Goal: Information Seeking & Learning: Learn about a topic

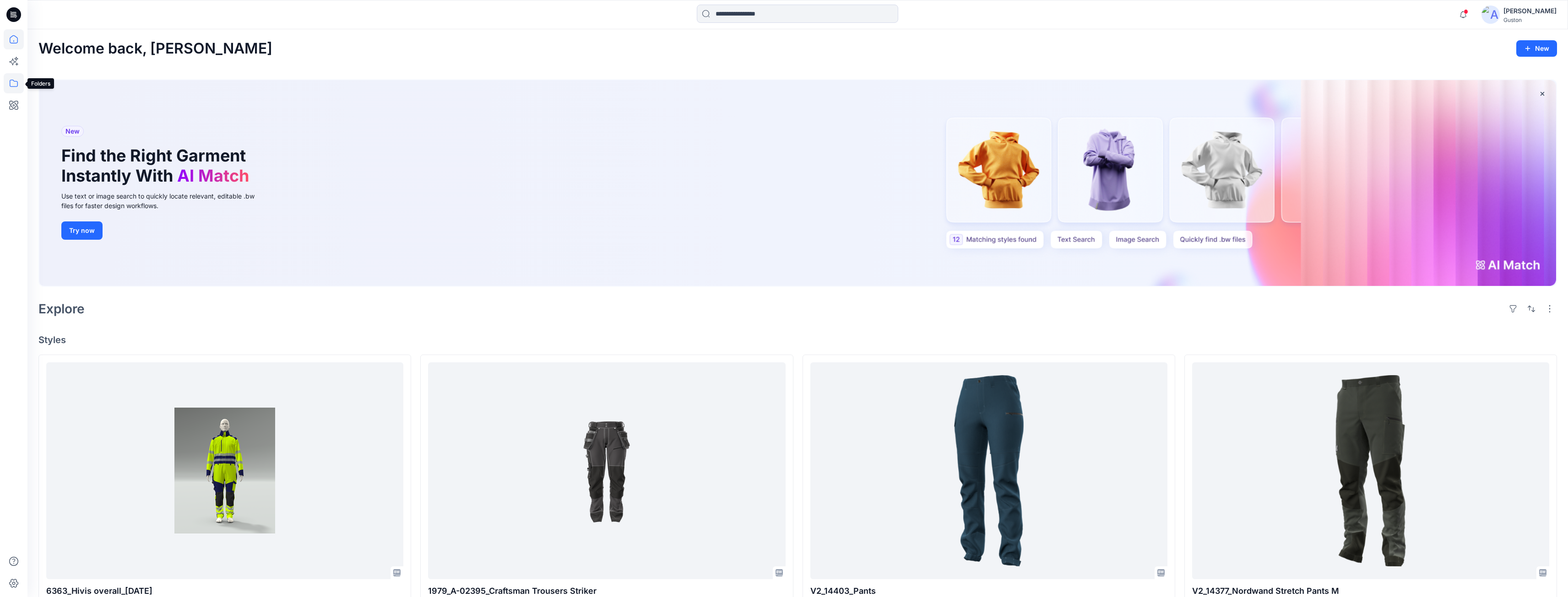
click at [12, 79] on icon at bounding box center [13, 83] width 20 height 20
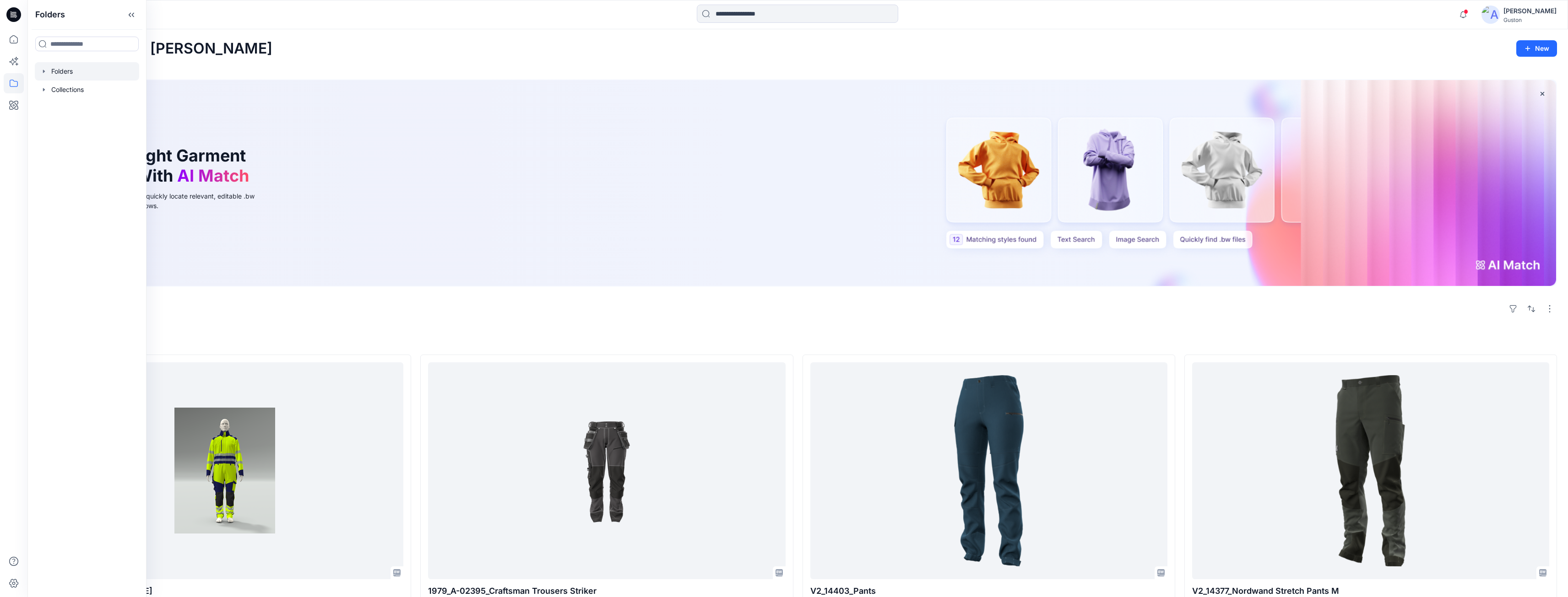
click at [67, 70] on div at bounding box center [87, 71] width 105 height 18
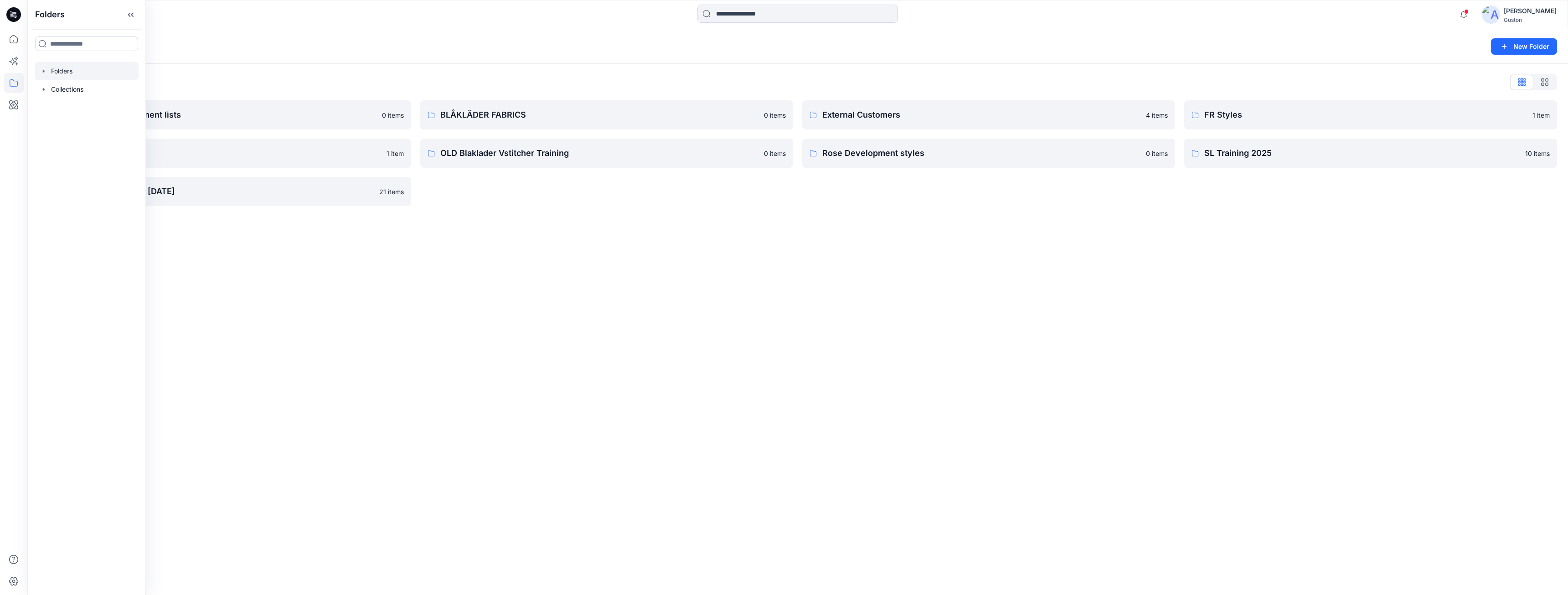
click at [565, 295] on div "Folders New Folder Folders List Avatars and measurement lists 0 items OLD Blakl…" at bounding box center [797, 312] width 1541 height 566
click at [867, 158] on p "Rose Development styles" at bounding box center [981, 153] width 318 height 13
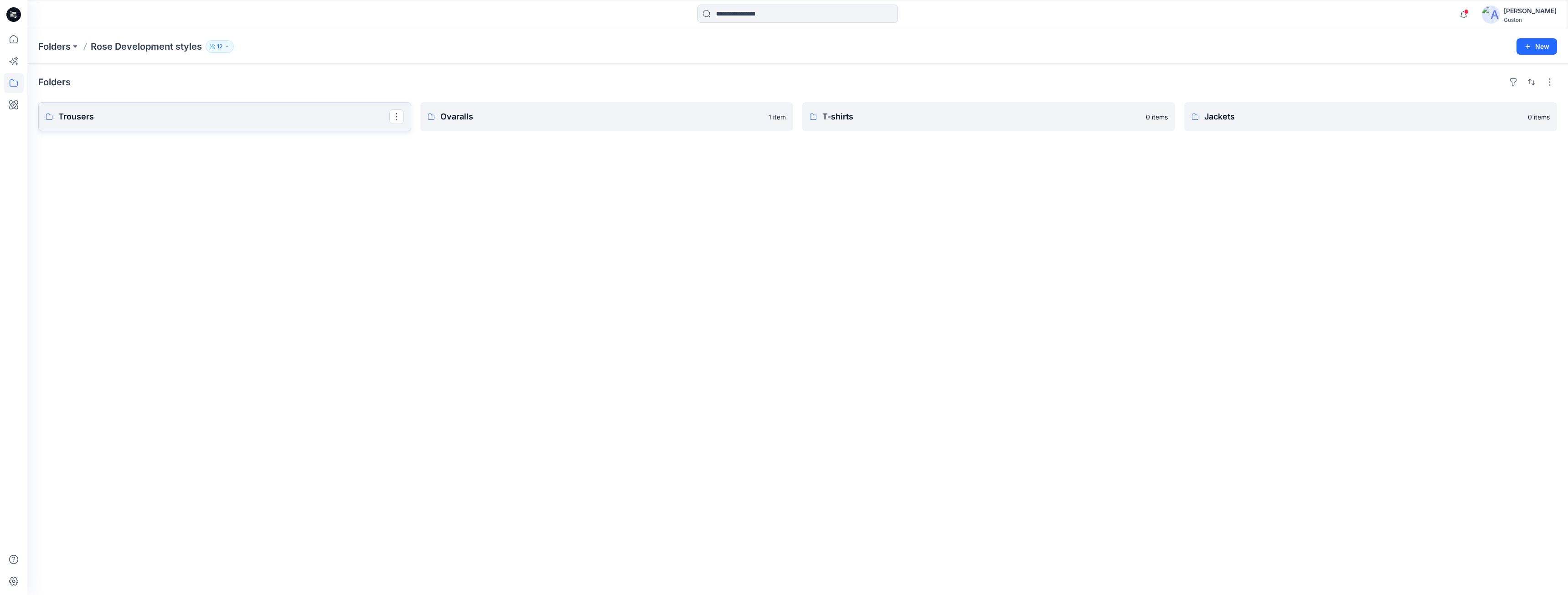
click at [262, 127] on link "Trousers" at bounding box center [225, 117] width 373 height 29
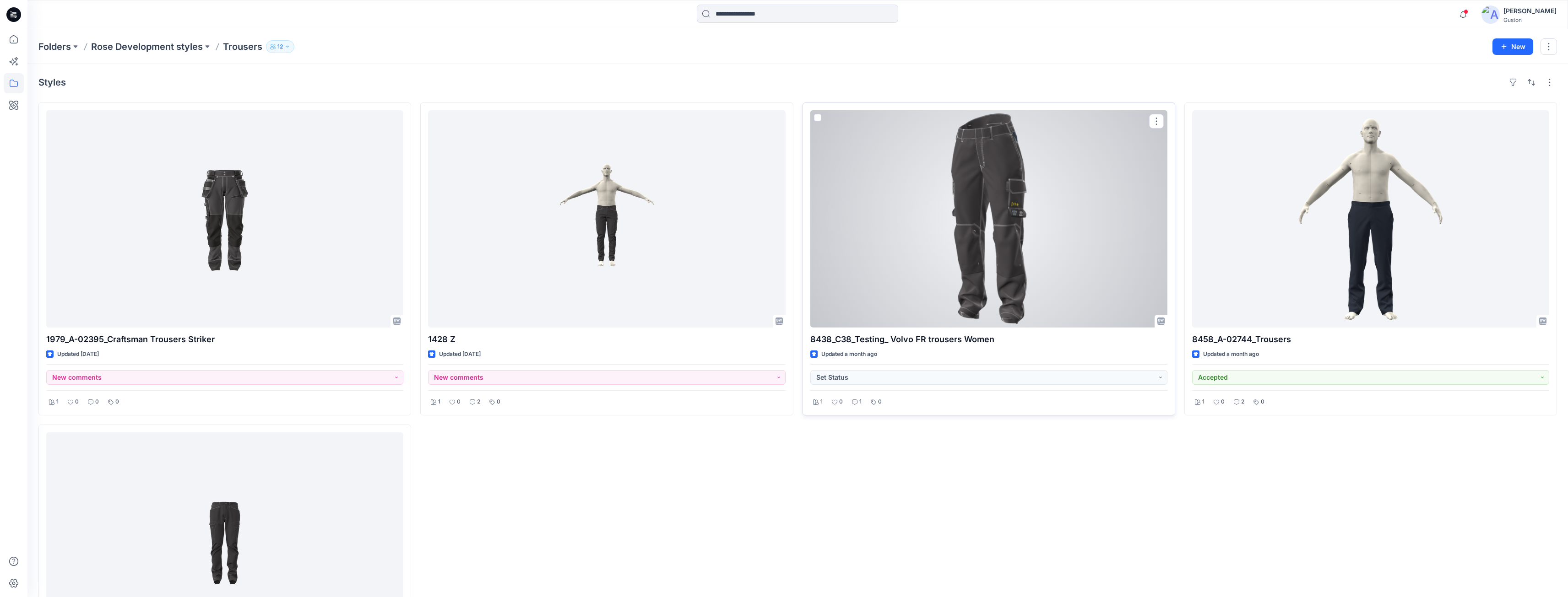
click at [1076, 292] on div at bounding box center [988, 219] width 357 height 218
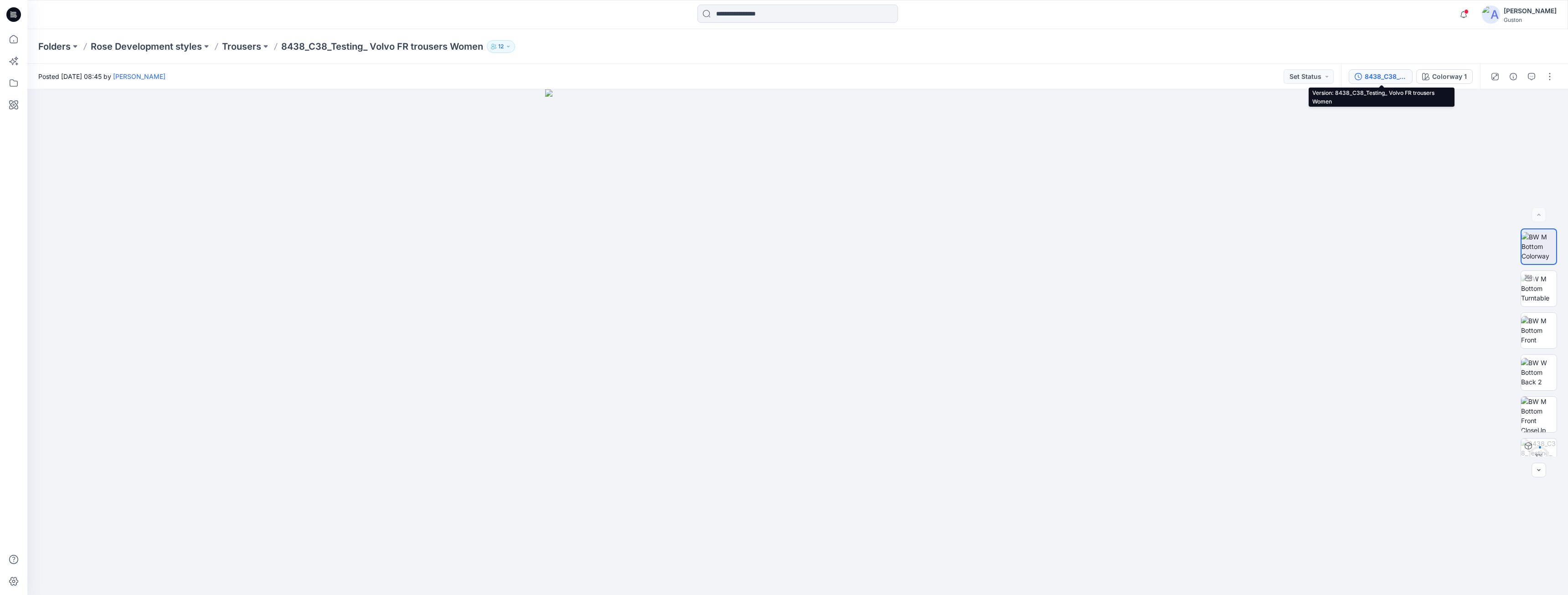
click at [1385, 79] on div "8438_C38_Testing_ Volvo FR trousers Women" at bounding box center [1385, 77] width 42 height 10
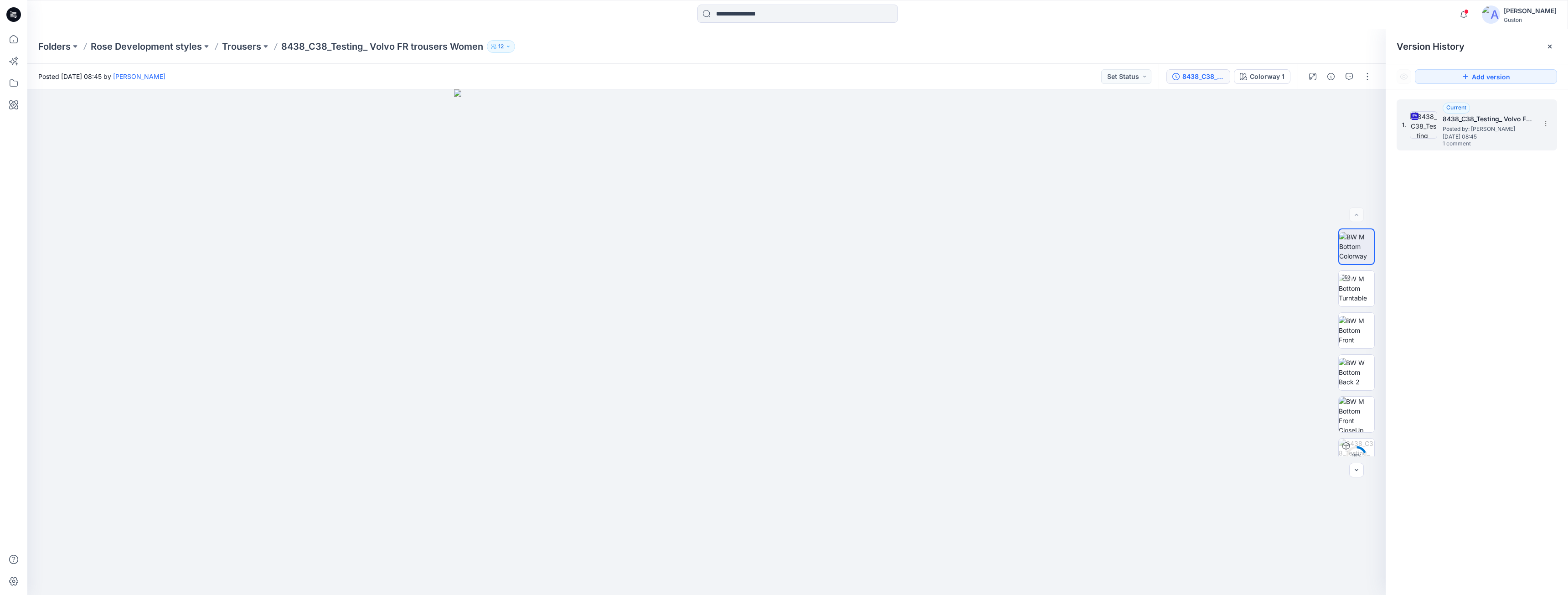
click at [1467, 138] on span "[DATE] 08:45" at bounding box center [1488, 136] width 91 height 6
click at [1348, 76] on icon "button" at bounding box center [1349, 77] width 7 height 7
click at [1460, 174] on div "1 Tharindu [PERSON_NAME] [DATE] 08:09 Please note that We used available fabric…" at bounding box center [1477, 325] width 183 height 472
click at [1437, 163] on div "1 Tharindu [PERSON_NAME] [DATE] 08:09 Please note that We used available fabric…" at bounding box center [1477, 325] width 183 height 472
click at [1447, 171] on div "1 Tharindu [PERSON_NAME] [DATE] 08:09 Please note that We used available fabric…" at bounding box center [1477, 325] width 183 height 472
